Goal: Ask a question

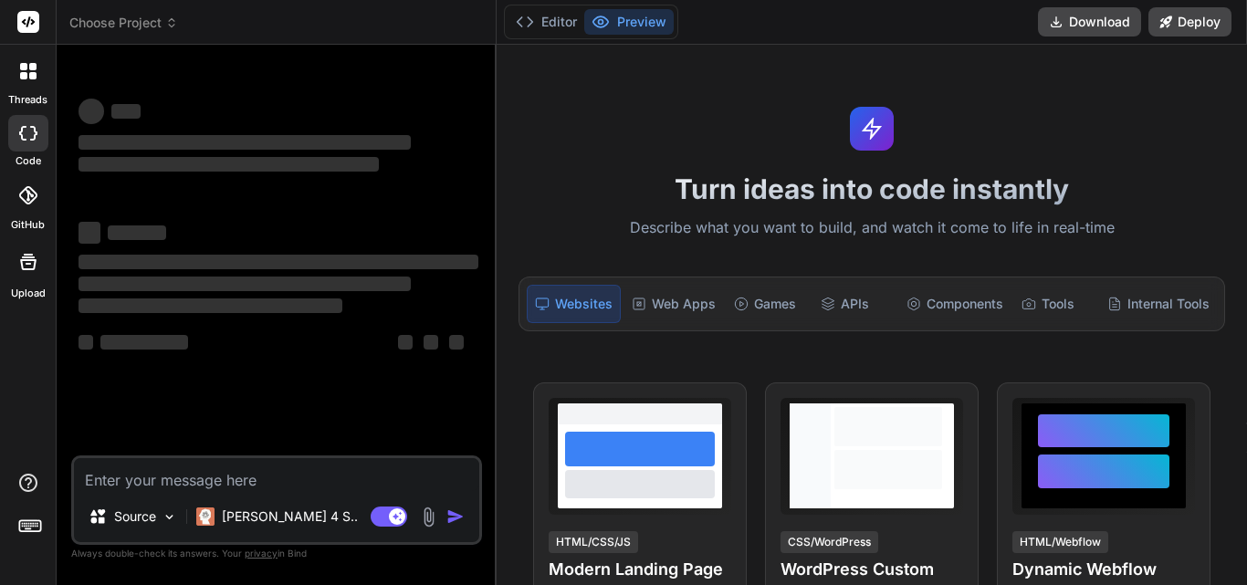
type textarea "x"
click at [213, 476] on textarea at bounding box center [276, 474] width 405 height 33
type textarea "$2y$10$By30.aAGfwN3uLiBYcJeme8itv0.QLdQ0IJjXt8xFlNzSmJ7n3wqm"
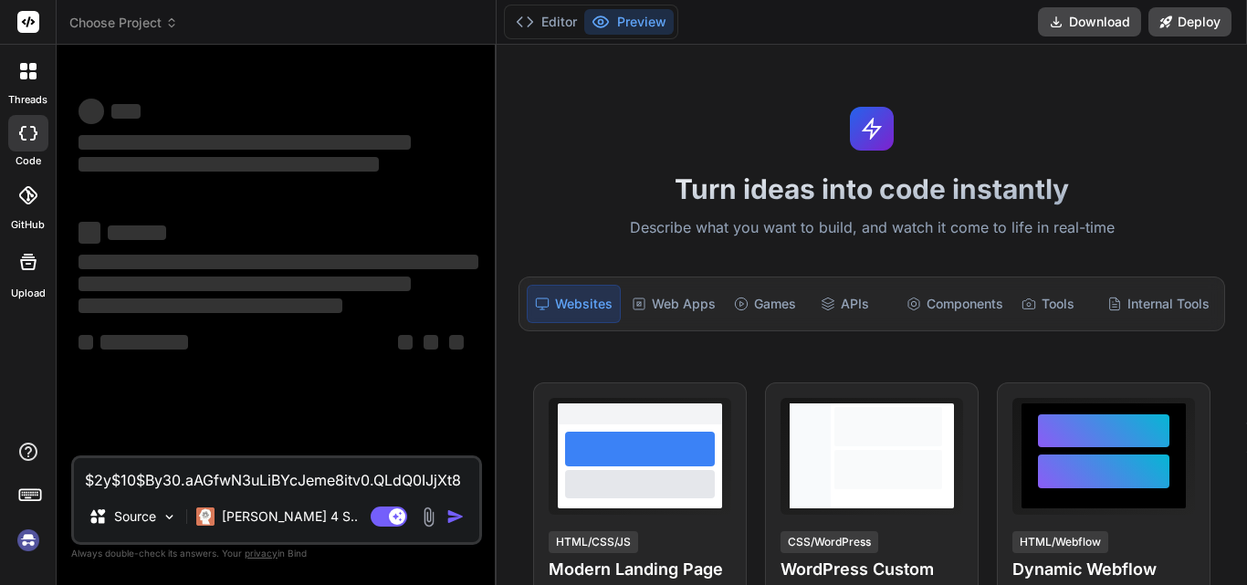
type textarea "x"
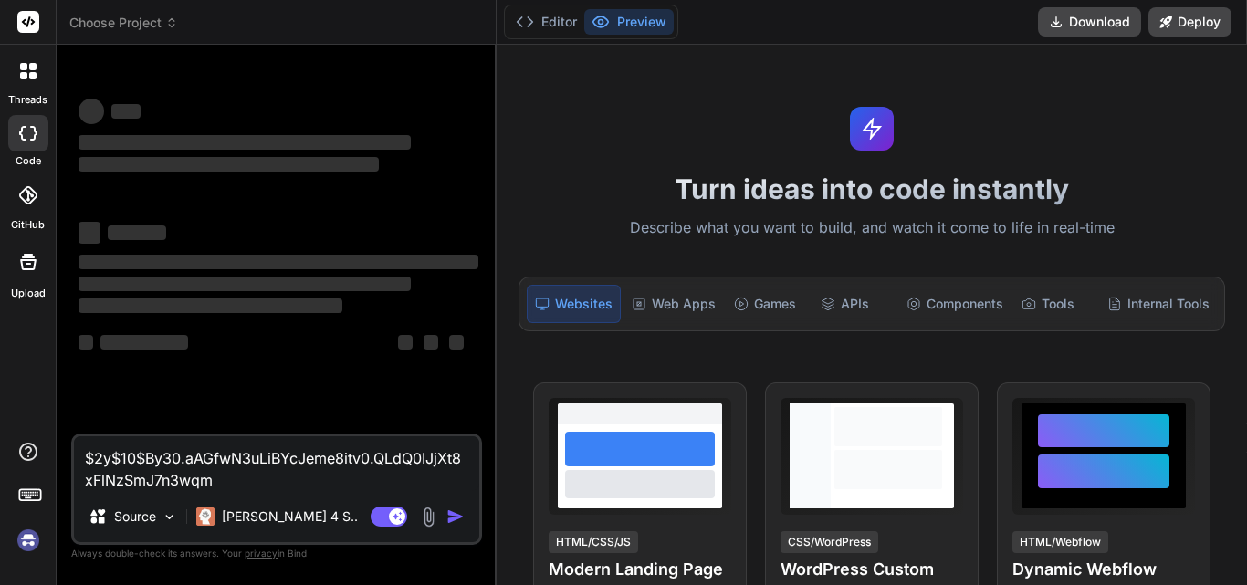
type textarea "$2y$10$By30.aAGfwN3uLiBYcJeme8itv0.QLdQ0IJjXt8xFlNzSmJ7n3wqm"
type textarea "x"
type textarea "$2y$10$By30.aAGfwN3uLiBYcJeme8itv0.QLdQ0IJjXt8xFlNzSmJ7n3wqm h"
type textarea "x"
type textarea "$2y$10$By30.aAGfwN3uLiBYcJeme8itv0.QLdQ0IJjXt8xFlNzSmJ7n3wqm ho"
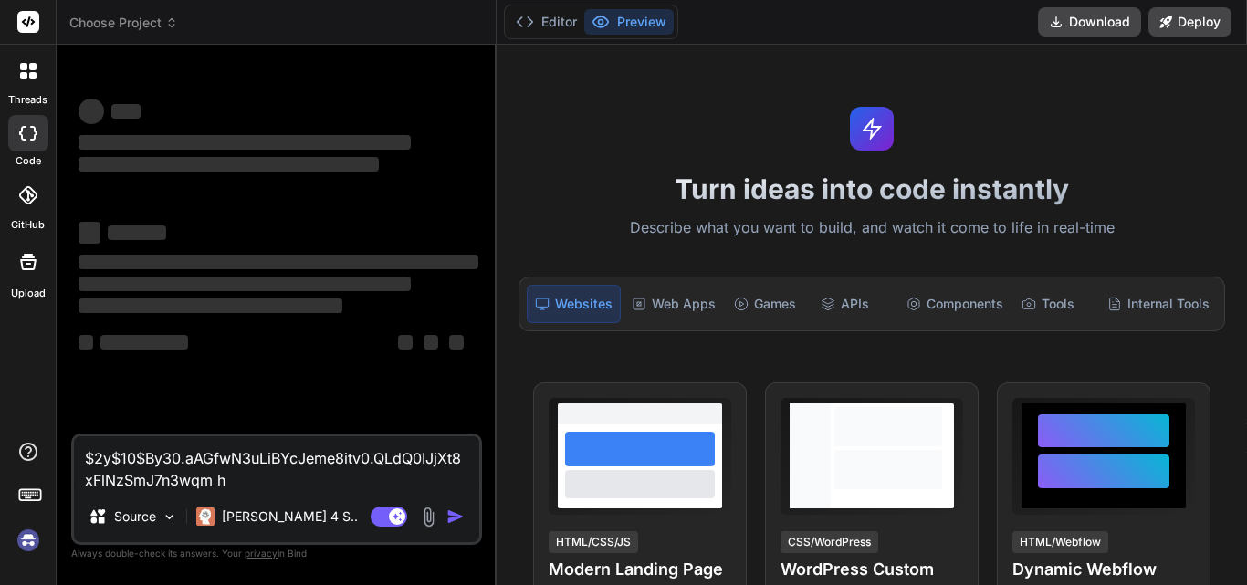
type textarea "x"
type textarea "$2y$10$By30.aAGfwN3uLiBYcJeme8itv0.QLdQ0IJjXt8xFlNzSmJ7n3wqm ho"
type textarea "x"
type textarea "$2y$10$By30.aAGfwN3uLiBYcJeme8itv0.QLdQ0IJjXt8xFlNzSmJ7n3wqm ho w"
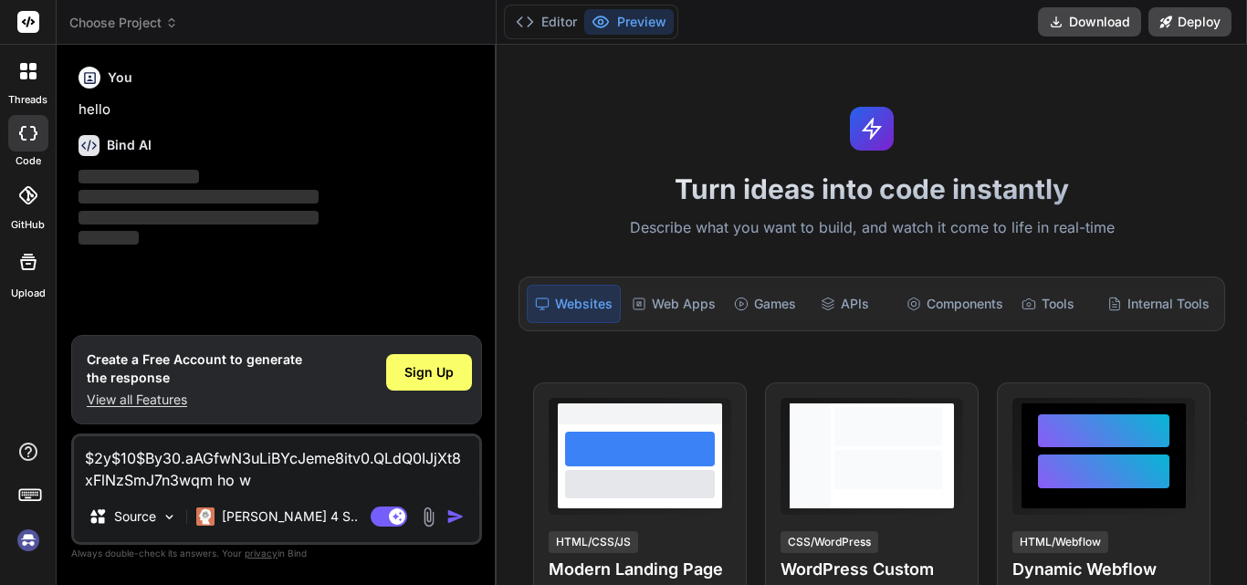
type textarea "x"
type textarea "$2y$10$By30.aAGfwN3uLiBYcJeme8itv0.QLdQ0IJjXt8xFlNzSmJ7n3wqm ho"
type textarea "x"
type textarea "$2y$10$By30.aAGfwN3uLiBYcJeme8itv0.QLdQ0IJjXt8xFlNzSmJ7n3wqm ho"
type textarea "x"
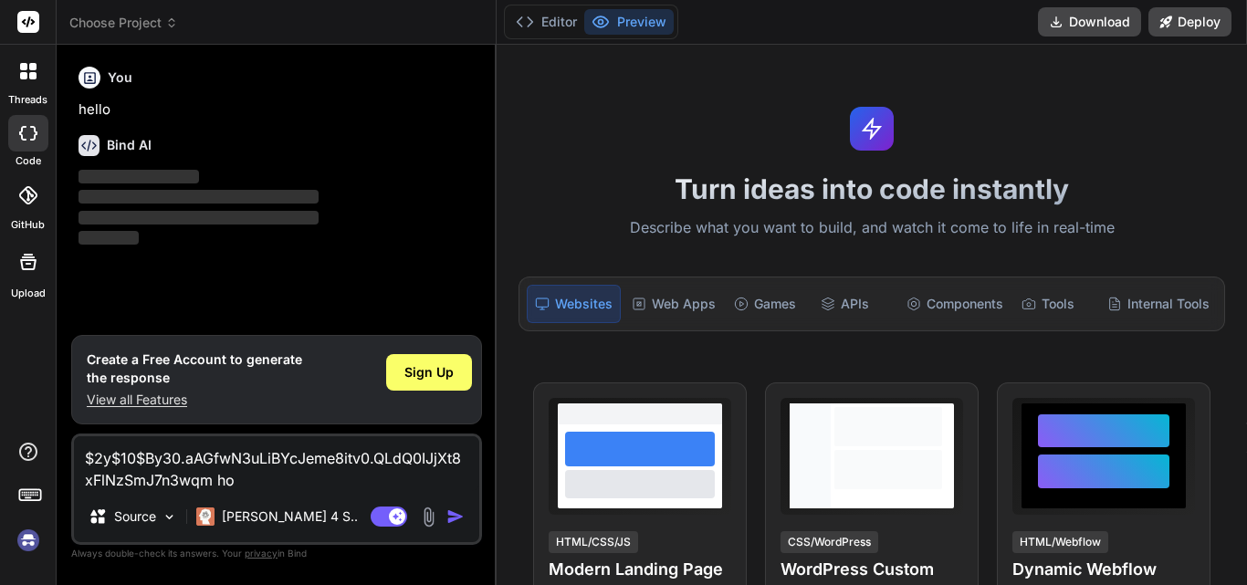
type textarea "$2y$10$By30.aAGfwN3uLiBYcJeme8itv0.QLdQ0IJjXt8xFlNzSmJ7n3wqm how"
type textarea "x"
type textarea "$2y$10$By30.aAGfwN3uLiBYcJeme8itv0.QLdQ0IJjXt8xFlNzSmJ7n3wqm how"
type textarea "x"
type textarea "$2y$10$By30.aAGfwN3uLiBYcJeme8itv0.QLdQ0IJjXt8xFlNzSmJ7n3wqm how t"
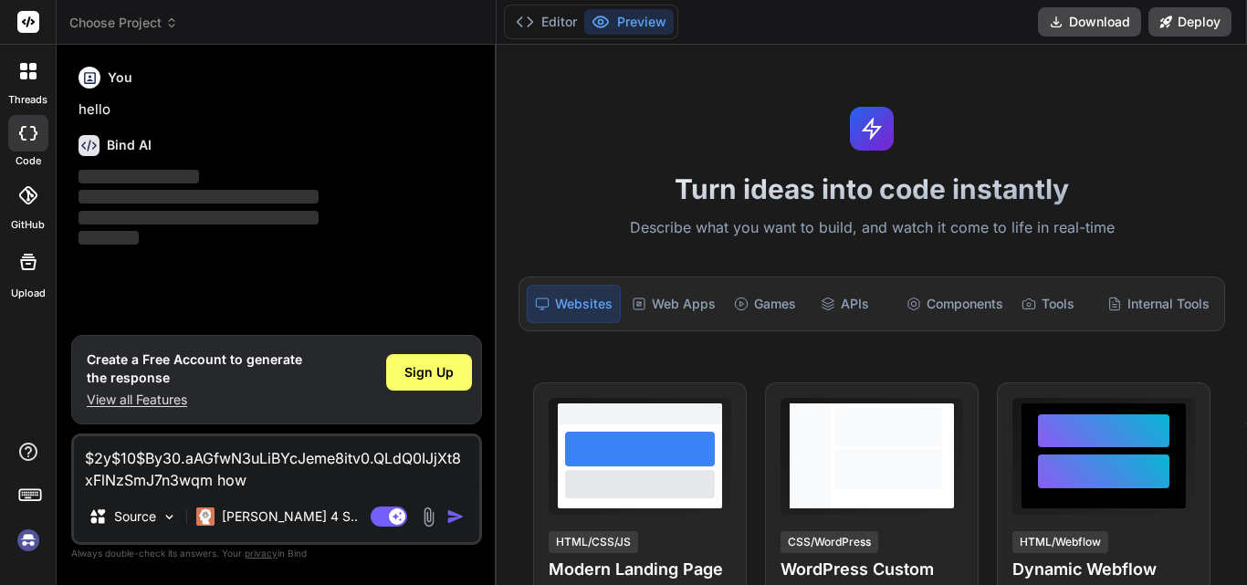
type textarea "x"
type textarea "$2y$10$By30.aAGfwN3uLiBYcJeme8itv0.QLdQ0IJjXt8xFlNzSmJ7n3wqm how to"
type textarea "x"
type textarea "$2y$10$By30.aAGfwN3uLiBYcJeme8itv0.QLdQ0IJjXt8xFlNzSmJ7n3wqm how to"
type textarea "x"
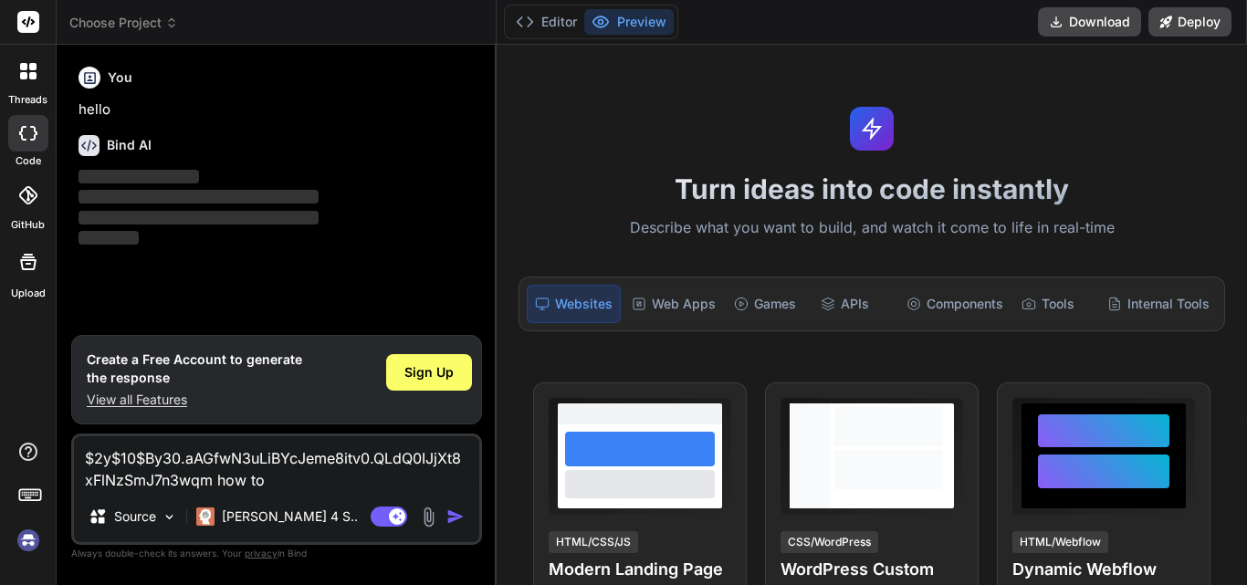
type textarea "$2y$10$By30.aAGfwN3uLiBYcJeme8itv0.QLdQ0IJjXt8xFlNzSmJ7n3wqm how to d"
type textarea "x"
type textarea "$2y$10$By30.aAGfwN3uLiBYcJeme8itv0.QLdQ0IJjXt8xFlNzSmJ7n3wqm how to dr"
type textarea "x"
type textarea "$2y$10$By30.aAGfwN3uLiBYcJeme8itv0.QLdQ0IJjXt8xFlNzSmJ7n3wqm how to d"
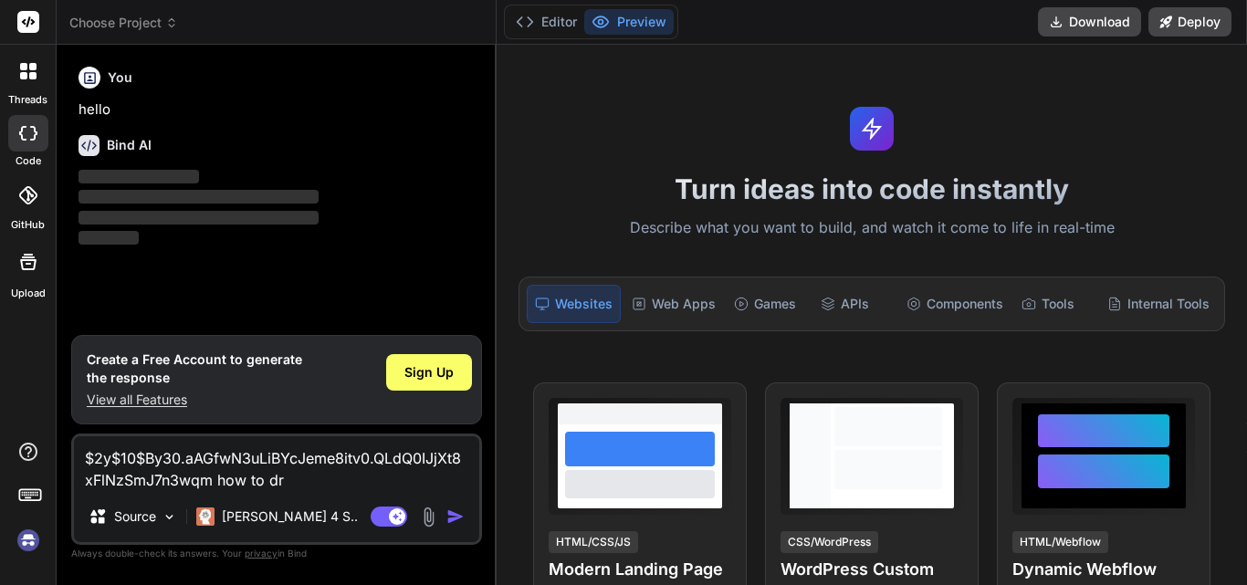
type textarea "x"
type textarea "$2y$10$By30.aAGfwN3uLiBYcJeme8itv0.QLdQ0IJjXt8xFlNzSmJ7n3wqm how to de"
type textarea "x"
type textarea "$2y$10$By30.aAGfwN3uLiBYcJeme8itv0.QLdQ0IJjXt8xFlNzSmJ7n3wqm how to dec"
type textarea "x"
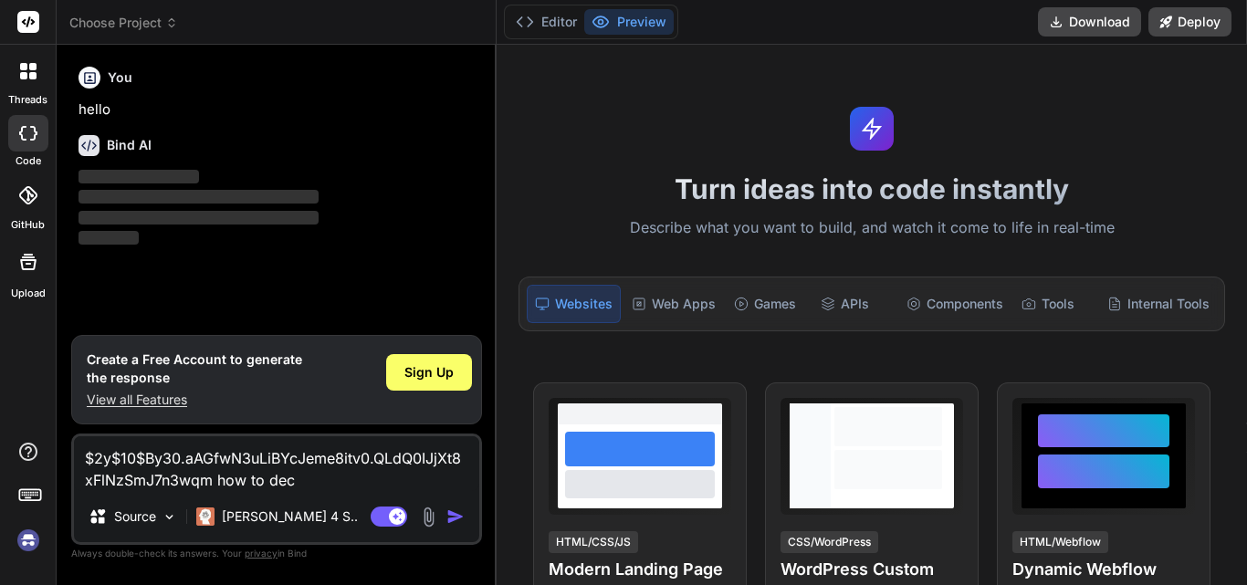
type textarea "$2y$10$By30.aAGfwN3uLiBYcJeme8itv0.QLdQ0IJjXt8xFlNzSmJ7n3wqm how to decr"
type textarea "x"
type textarea "$2y$10$By30.aAGfwN3uLiBYcJeme8itv0.QLdQ0IJjXt8xFlNzSmJ7n3wqm how to dec"
type textarea "x"
type textarea "$2y$10$By30.aAGfwN3uLiBYcJeme8itv0.QLdQ0IJjXt8xFlNzSmJ7n3wqm how to de"
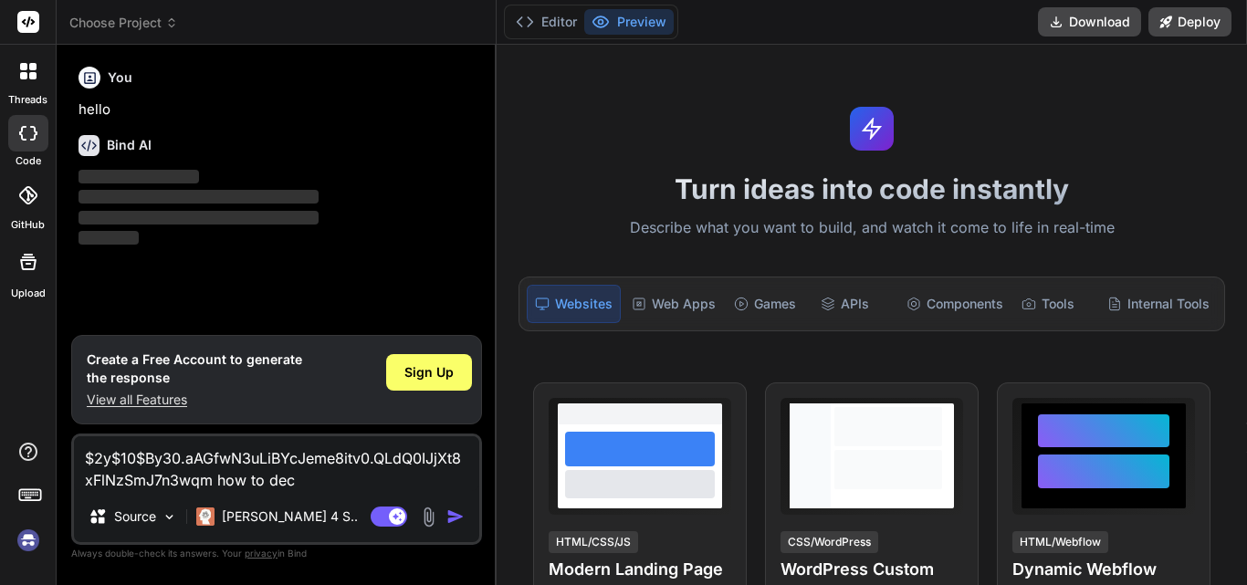
type textarea "x"
type textarea "$2y$10$By30.aAGfwN3uLiBYcJeme8itv0.QLdQ0IJjXt8xFlNzSmJ7n3wqm how to dec"
type textarea "x"
type textarea "$2y$10$By30.aAGfwN3uLiBYcJeme8itv0.QLdQ0IJjXt8xFlNzSmJ7n3wqm how to decr"
type textarea "x"
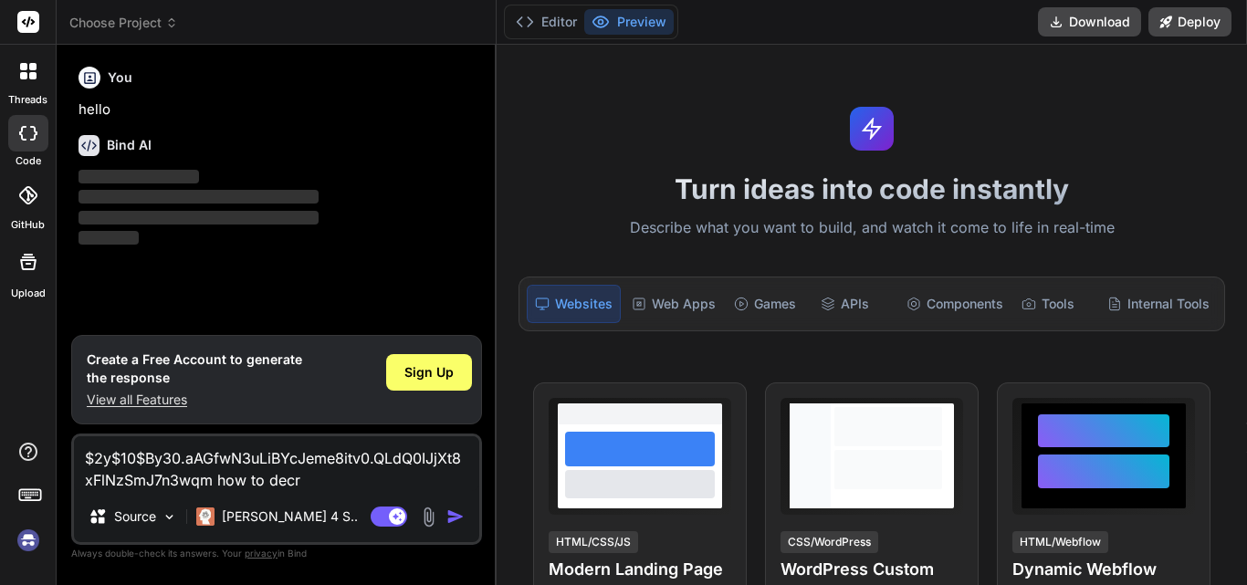
type textarea "$2y$10$By30.aAGfwN3uLiBYcJeme8itv0.QLdQ0IJjXt8xFlNzSmJ7n3wqm how to decry"
type textarea "x"
type textarea "$2y$10$By30.aAGfwN3uLiBYcJeme8itv0.QLdQ0IJjXt8xFlNzSmJ7n3wqm how to decryo"
type textarea "x"
type textarea "$2y$10$By30.aAGfwN3uLiBYcJeme8itv0.QLdQ0IJjXt8xFlNzSmJ7n3wqm how to decryot"
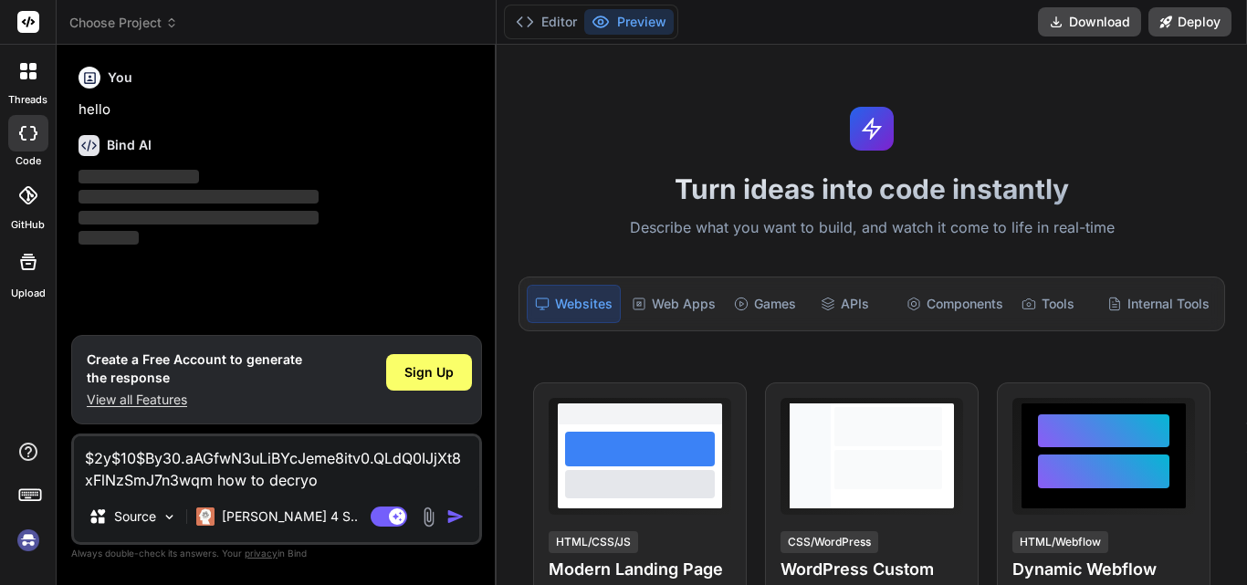
type textarea "x"
type textarea "$2y$10$By30.aAGfwN3uLiBYcJeme8itv0.QLdQ0IJjXt8xFlNzSmJ7n3wqm how to decryo"
type textarea "x"
type textarea "$2y$10$By30.aAGfwN3uLiBYcJeme8itv0.QLdQ0IJjXt8xFlNzSmJ7n3wqm how to decry"
type textarea "x"
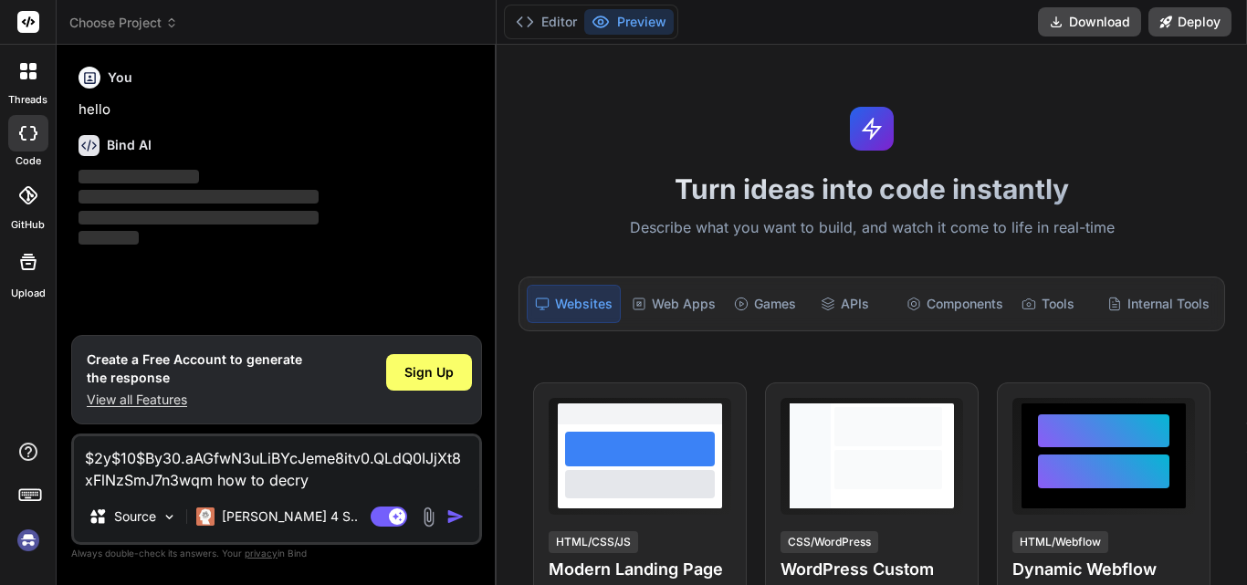
type textarea "$2y$10$By30.aAGfwN3uLiBYcJeme8itv0.QLdQ0IJjXt8xFlNzSmJ7n3wqm how to decryp"
type textarea "x"
type textarea "$2y$10$By30.aAGfwN3uLiBYcJeme8itv0.QLdQ0IJjXt8xFlNzSmJ7n3wqm how to decrypt"
type textarea "x"
type textarea "$2y$10$By30.aAGfwN3uLiBYcJeme8itv0.QLdQ0IJjXt8xFlNzSmJ7n3wqm how to decrypt"
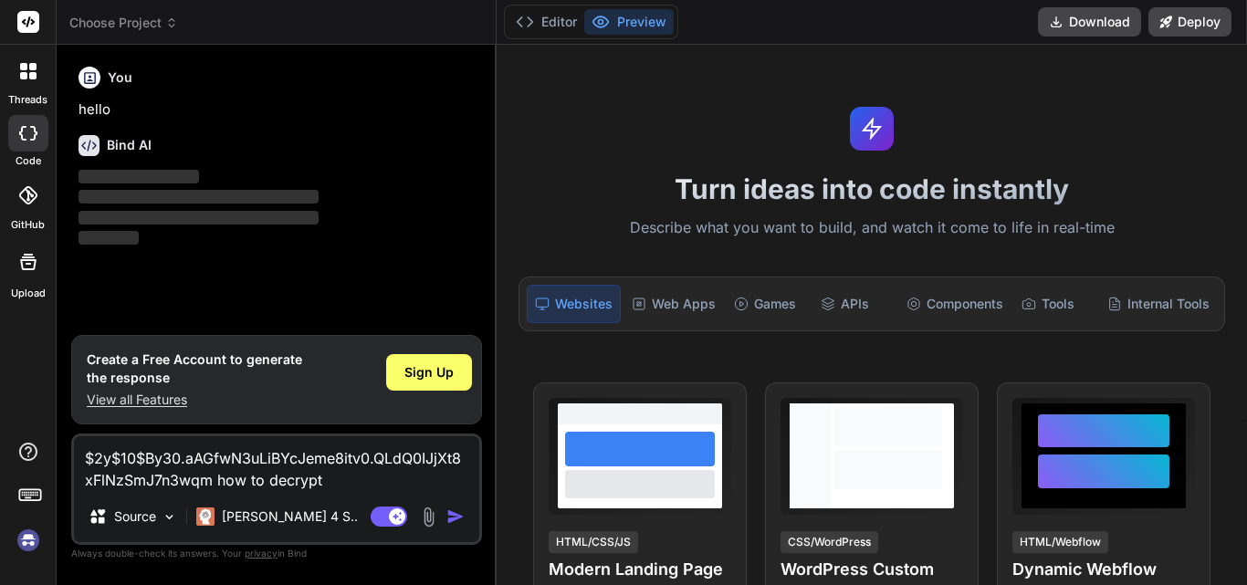
type textarea "x"
type textarea "$2y$10$By30.aAGfwN3uLiBYcJeme8itv0.QLdQ0IJjXt8xFlNzSmJ7n3wqm how to decrypt"
click at [453, 519] on img "button" at bounding box center [456, 517] width 18 height 18
click at [455, 519] on img "button" at bounding box center [456, 517] width 18 height 18
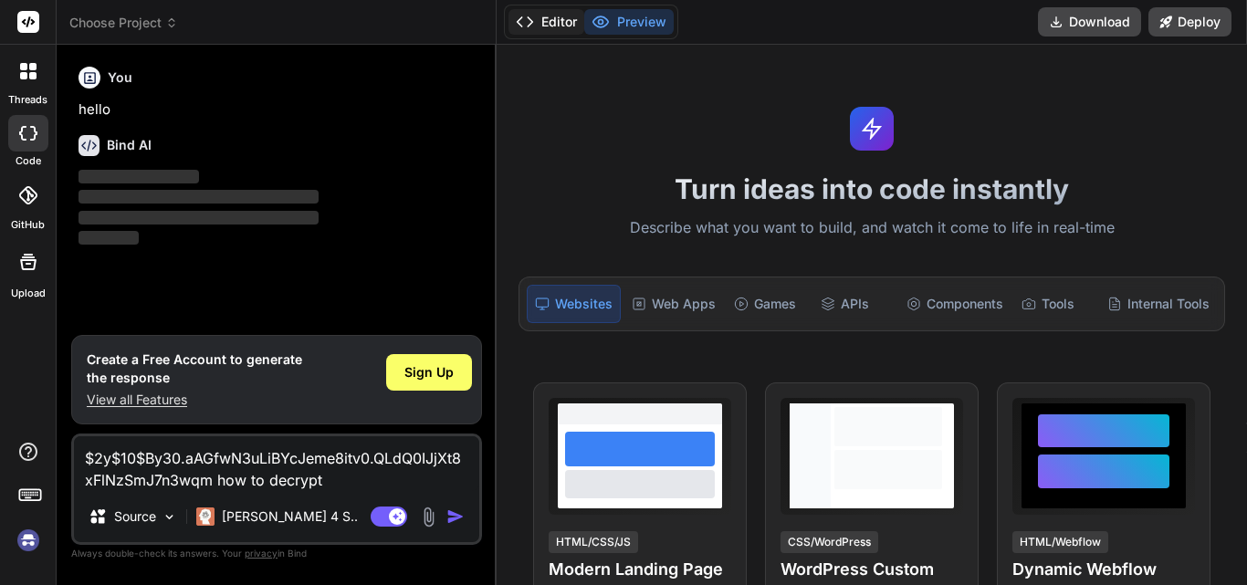
click at [550, 21] on button "Editor" at bounding box center [547, 22] width 76 height 26
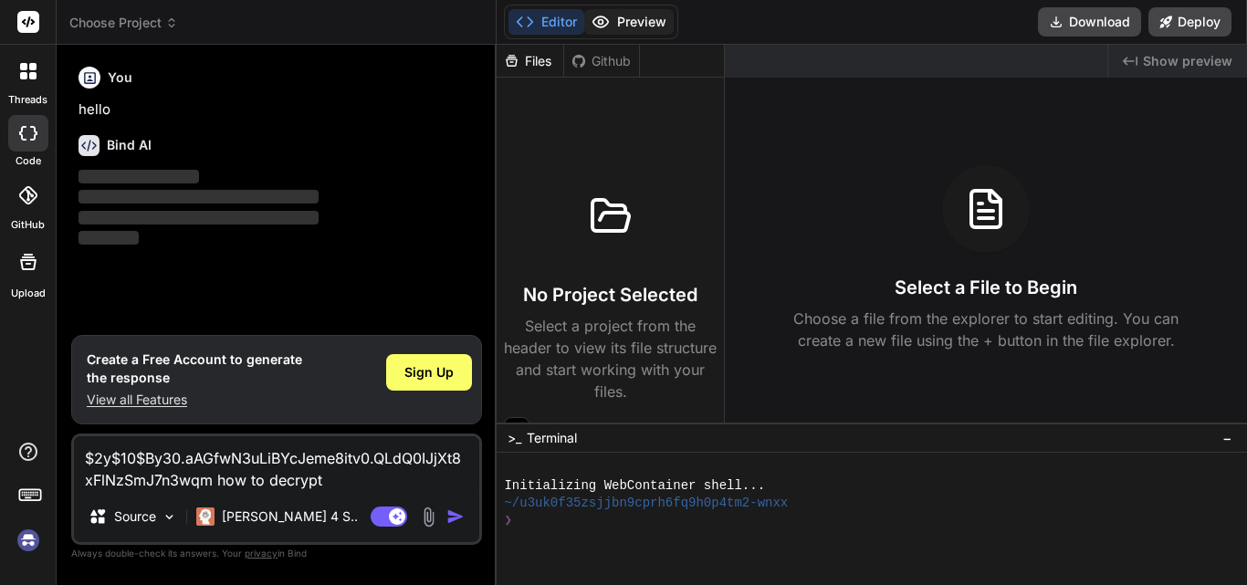
click at [615, 22] on button "Preview" at bounding box center [628, 22] width 89 height 26
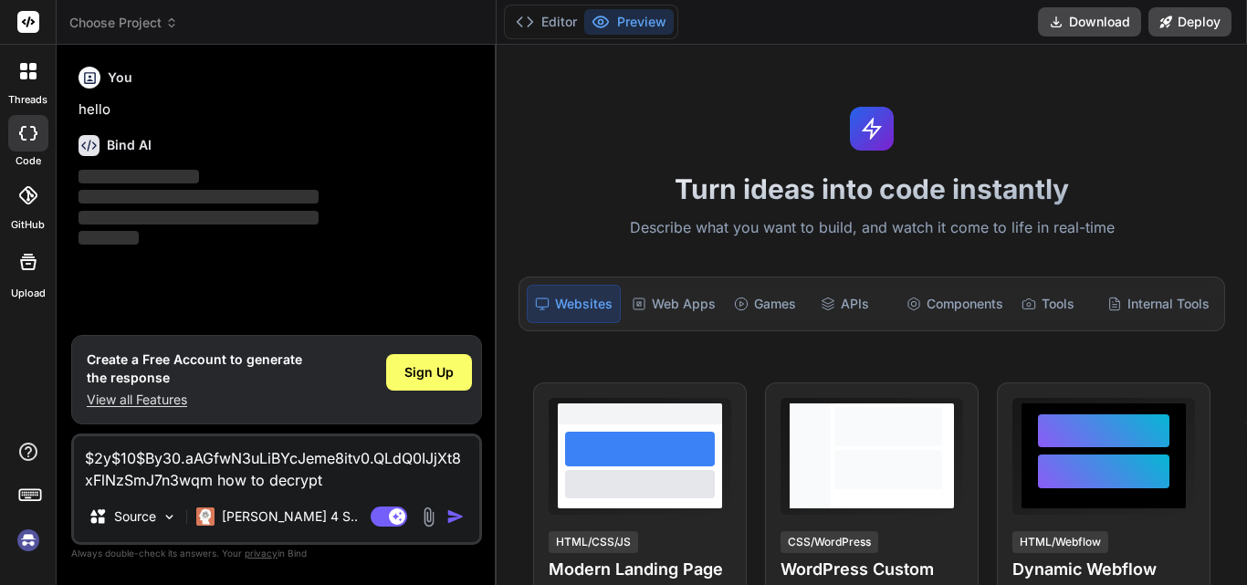
click at [452, 513] on img "button" at bounding box center [456, 517] width 18 height 18
drag, startPoint x: 388, startPoint y: 201, endPoint x: 396, endPoint y: 184, distance: 18.4
click at [389, 201] on p "‌" at bounding box center [279, 197] width 400 height 21
